Goal: Check status: Verify the current state of an ongoing process or item

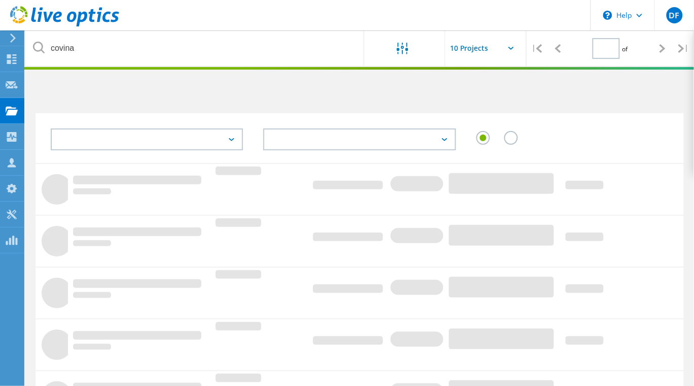
type input "1"
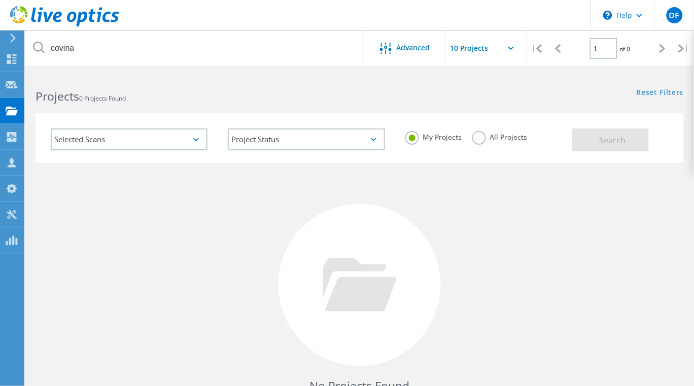
click at [488, 138] on label "All Projects" at bounding box center [499, 136] width 55 height 10
click at [0, 0] on input "All Projects" at bounding box center [0, 0] width 0 height 0
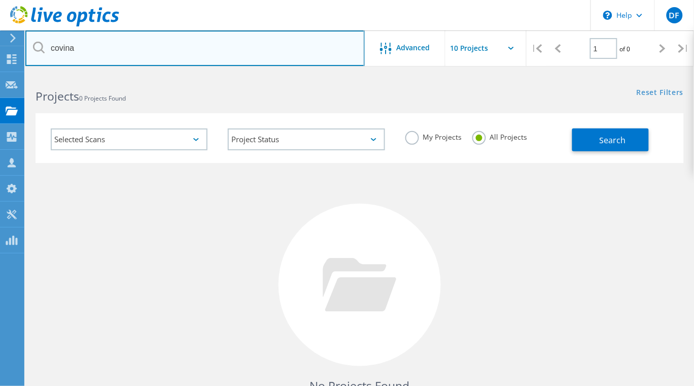
click at [246, 45] on input "covina" at bounding box center [194, 48] width 339 height 36
type input "c"
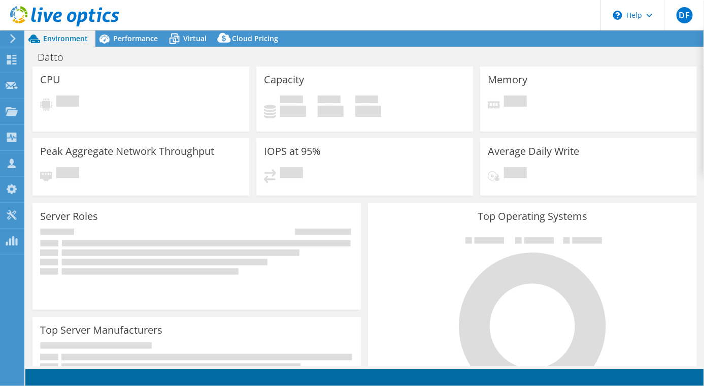
select select "USD"
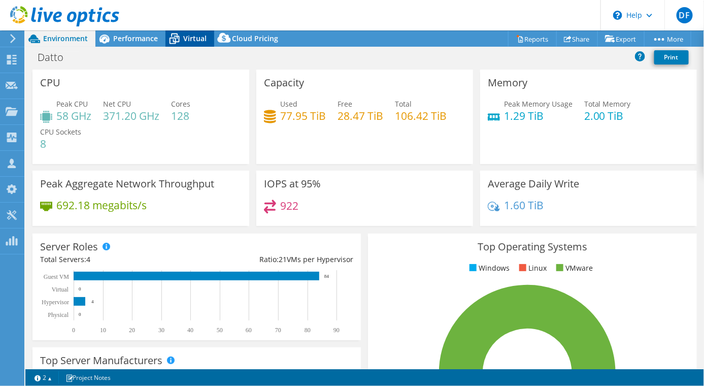
click at [201, 43] on div "Virtual" at bounding box center [189, 38] width 49 height 16
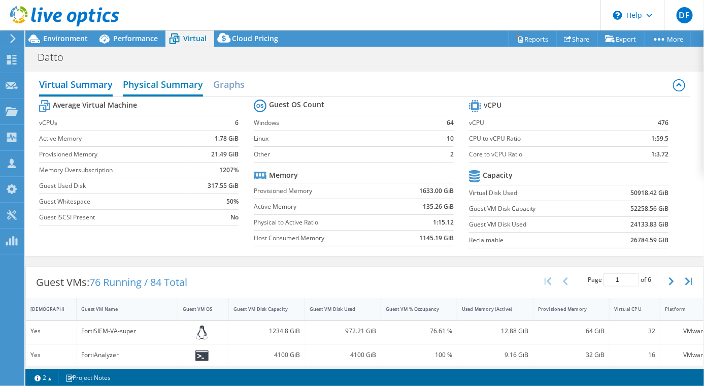
click at [167, 86] on h2 "Physical Summary" at bounding box center [163, 85] width 80 height 22
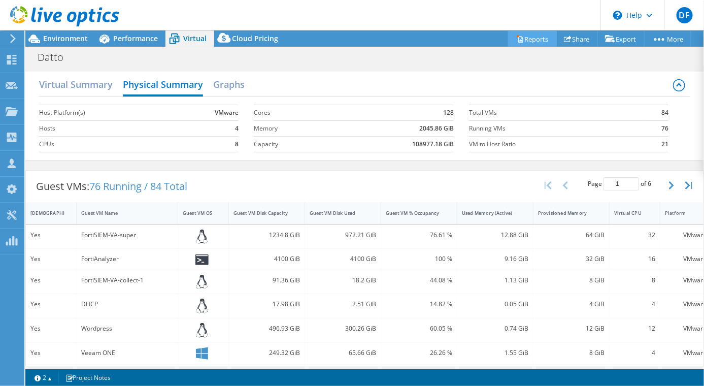
click at [531, 37] on link "Reports" at bounding box center [532, 39] width 49 height 16
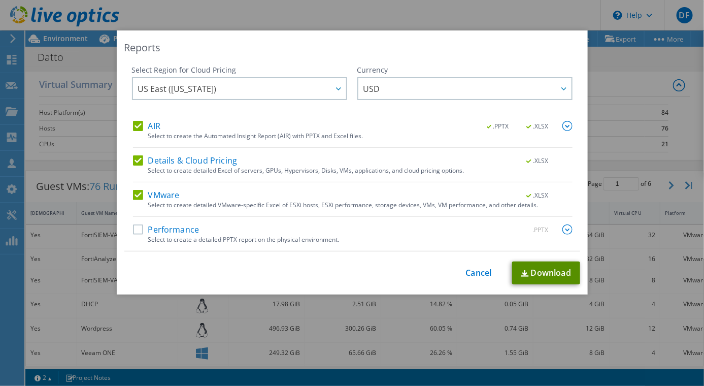
click at [545, 276] on link "Download" at bounding box center [546, 272] width 68 height 23
click at [467, 271] on link "Cancel" at bounding box center [479, 273] width 26 height 10
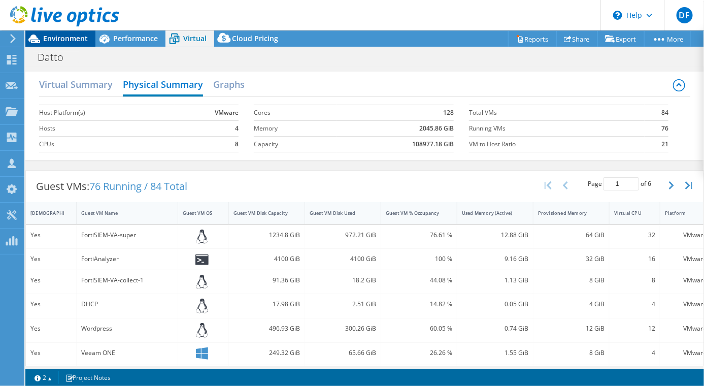
click at [54, 41] on span "Environment" at bounding box center [65, 38] width 45 height 10
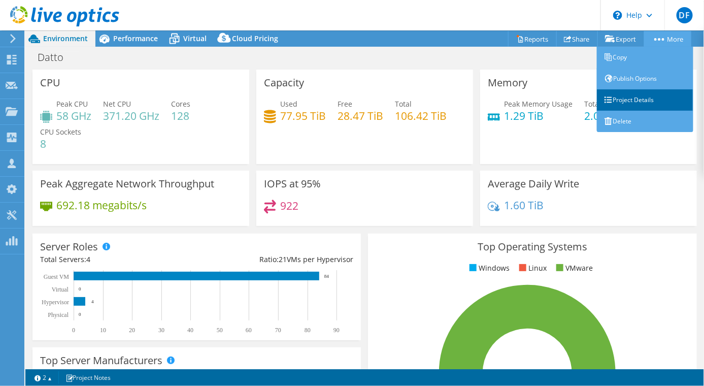
click at [638, 92] on link "Project Details" at bounding box center [645, 99] width 96 height 21
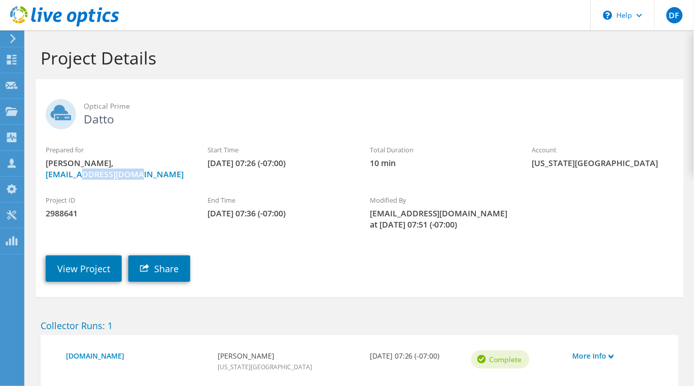
drag, startPoint x: 140, startPoint y: 171, endPoint x: 79, endPoint y: 180, distance: 61.5
click at [79, 180] on div "Prepared for [PERSON_NAME], [EMAIL_ADDRESS][DOMAIN_NAME]" at bounding box center [117, 161] width 162 height 45
copy link "[DOMAIN_NAME]"
click at [565, 229] on div "Project ID 2988641 End Time [DATE] 07:36 (-07:00) Modified By [EMAIL_ADDRESS][D…" at bounding box center [360, 210] width 648 height 50
